Goal: Information Seeking & Learning: Check status

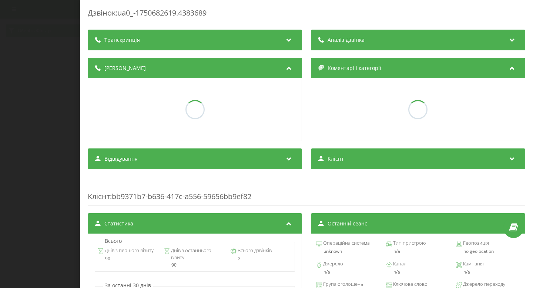
click at [75, 126] on div "Дзвінок : ua0_-1750682619.4383689 Транскрипція Аналіз дзвінка Деталі дзвінка Ко…" at bounding box center [266, 144] width 533 height 288
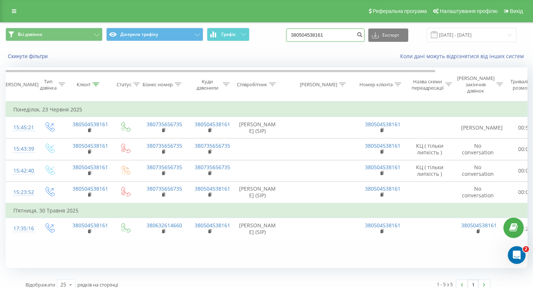
click at [338, 37] on input "380504538161" at bounding box center [325, 35] width 78 height 13
paste input "0664669948"
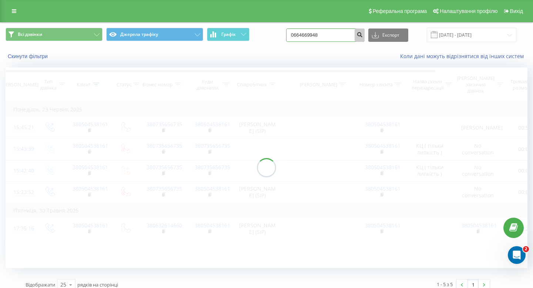
type input "0664669948"
click at [363, 35] on icon "submit" at bounding box center [359, 33] width 6 height 4
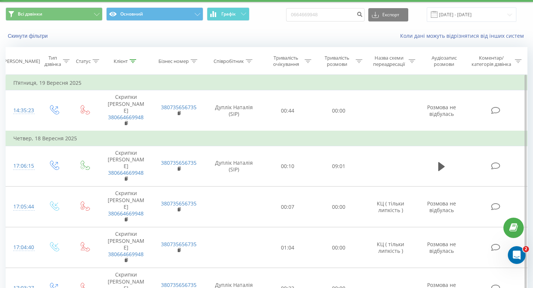
scroll to position [19, 0]
